Goal: Task Accomplishment & Management: Use online tool/utility

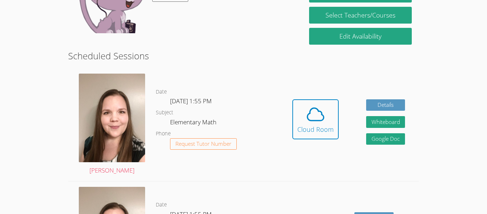
scroll to position [154, 0]
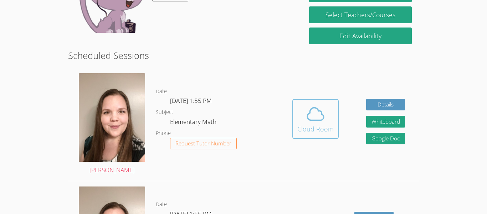
click at [321, 119] on icon at bounding box center [316, 114] width 20 height 20
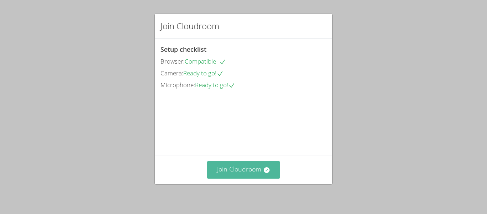
click at [248, 167] on button "Join Cloudroom" at bounding box center [243, 169] width 73 height 17
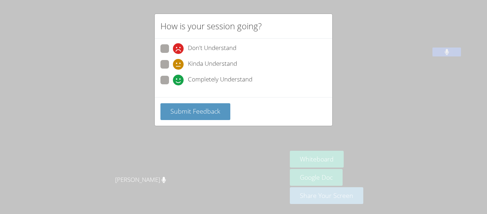
click at [402, 139] on div "How is your session going? Don't Understand Kinda Understand Completely Underst…" at bounding box center [243, 107] width 487 height 214
click at [217, 110] on span "Submit Feedback" at bounding box center [195, 111] width 50 height 9
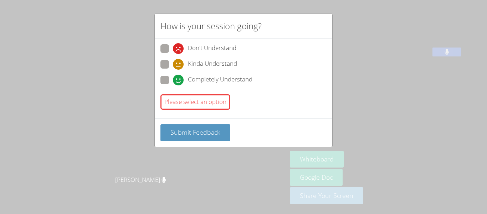
click at [364, 140] on div "How is your session going? Don't Understand Kinda Understand Completely Underst…" at bounding box center [243, 107] width 487 height 214
click at [364, 139] on div "How is your session going? Don't Understand Kinda Understand Completely Underst…" at bounding box center [243, 107] width 487 height 214
drag, startPoint x: 364, startPoint y: 139, endPoint x: 360, endPoint y: 138, distance: 3.7
click at [360, 138] on div "How is your session going? Don't Understand Kinda Understand Completely Underst…" at bounding box center [243, 107] width 487 height 214
click at [186, 78] on div "Completely Understand" at bounding box center [213, 80] width 80 height 11
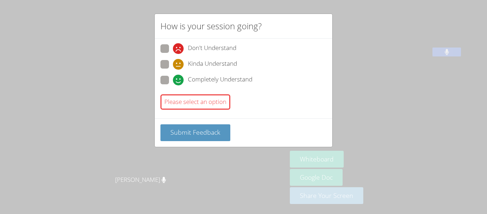
click at [179, 78] on input "Completely Understand" at bounding box center [176, 79] width 6 height 6
radio input "true"
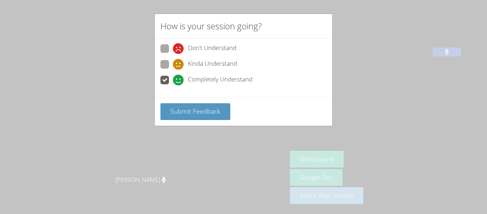
click at [384, 129] on div "How is your session going? Don't Understand Kinda Understand Completely Underst…" at bounding box center [243, 107] width 487 height 214
click at [231, 104] on div "Submit Feedback" at bounding box center [243, 111] width 166 height 17
click at [228, 104] on button "Submit Feedback" at bounding box center [195, 111] width 70 height 17
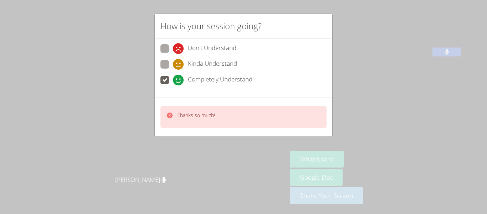
click at [403, 142] on div "How is your session going? Don't Understand Kinda Understand Completely Underst…" at bounding box center [243, 107] width 487 height 214
click at [388, 136] on aside "[PERSON_NAME] Whiteboard Google Doc Share Your Screen" at bounding box center [376, 107] width 178 height 214
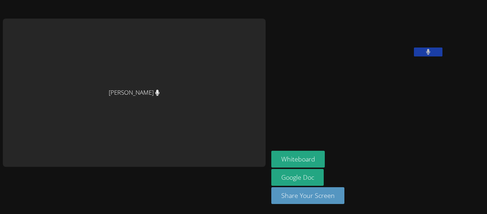
click at [136, 113] on div "[PERSON_NAME]" at bounding box center [134, 93] width 263 height 148
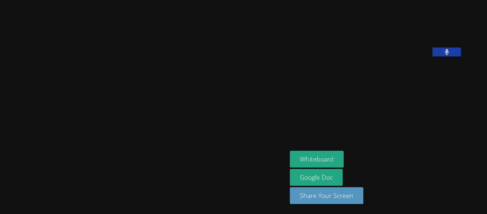
click at [139, 91] on video at bounding box center [143, 93] width 107 height 158
click at [197, 158] on video at bounding box center [143, 93] width 107 height 158
click at [362, 34] on video at bounding box center [343, 29] width 107 height 53
click at [337, 24] on video at bounding box center [343, 29] width 107 height 53
click at [90, 95] on video at bounding box center [143, 93] width 107 height 158
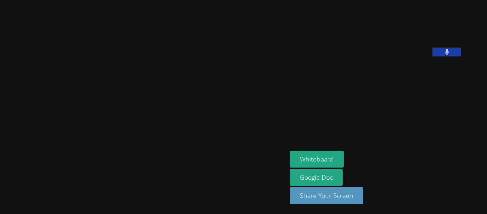
click at [90, 94] on video at bounding box center [143, 93] width 107 height 158
